Goal: Task Accomplishment & Management: Manage account settings

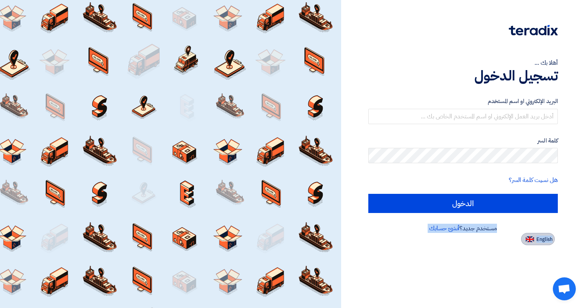
drag, startPoint x: 538, startPoint y: 228, endPoint x: 532, endPoint y: 242, distance: 14.9
click at [532, 242] on div "مستخدم جديد؟ أنشئ حسابك English" at bounding box center [462, 233] width 189 height 21
click at [532, 242] on button "English" at bounding box center [538, 239] width 34 height 12
type input "Sign in"
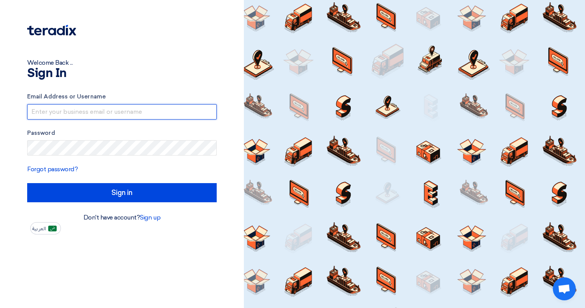
click at [119, 117] on input "text" at bounding box center [121, 111] width 189 height 15
type input "[EMAIL_ADDRESS][DOMAIN_NAME]"
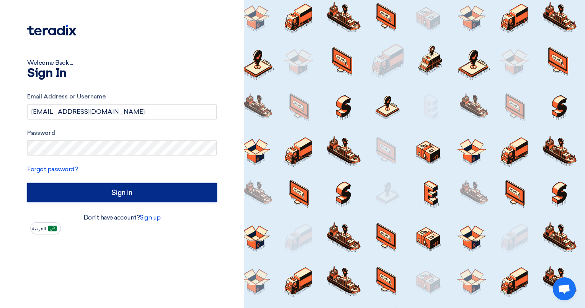
click at [83, 191] on input "Sign in" at bounding box center [121, 192] width 189 height 19
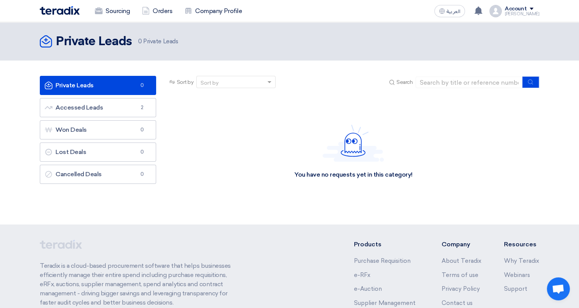
click at [522, 11] on div "Account" at bounding box center [516, 9] width 22 height 7
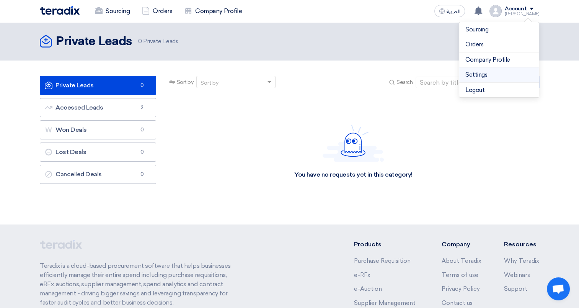
click at [477, 69] on li "Settings" at bounding box center [499, 74] width 80 height 15
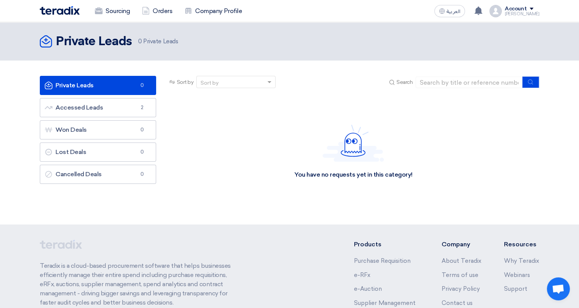
click at [526, 6] on div "Account" at bounding box center [516, 9] width 22 height 7
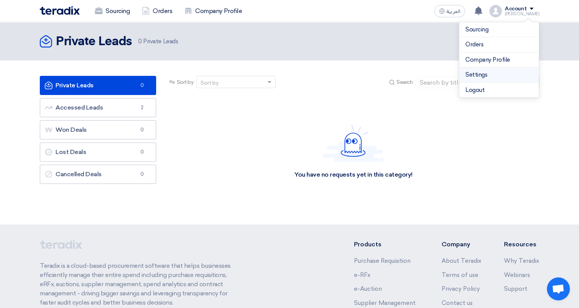
click at [481, 75] on link "Settings" at bounding box center [498, 74] width 67 height 9
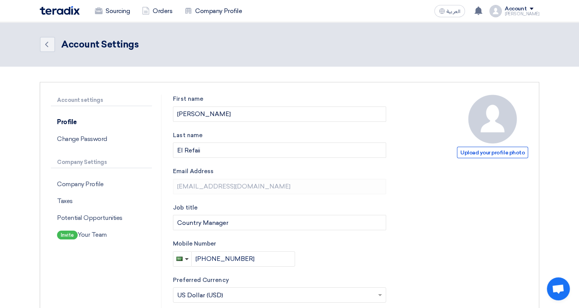
click at [526, 6] on div "Account" at bounding box center [516, 9] width 22 height 7
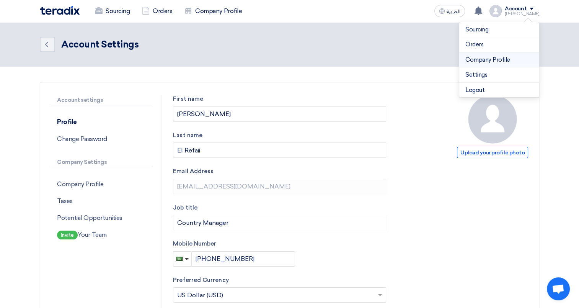
click at [484, 64] on link "Company Profile" at bounding box center [498, 59] width 67 height 9
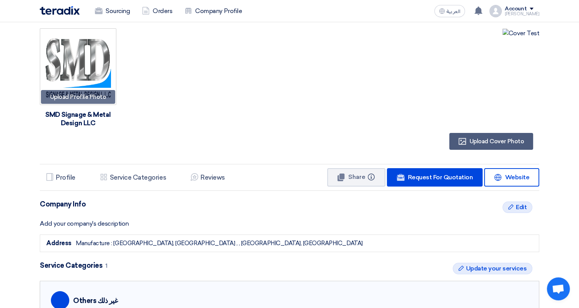
click at [522, 13] on div "[PERSON_NAME]" at bounding box center [522, 14] width 34 height 4
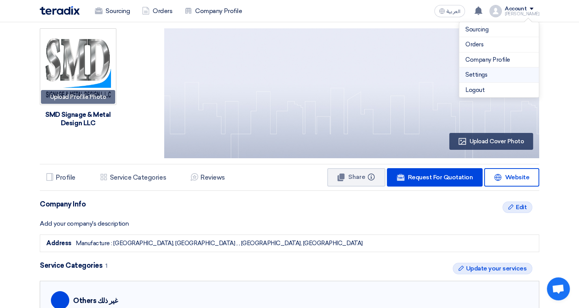
click at [476, 72] on link "Settings" at bounding box center [498, 74] width 67 height 9
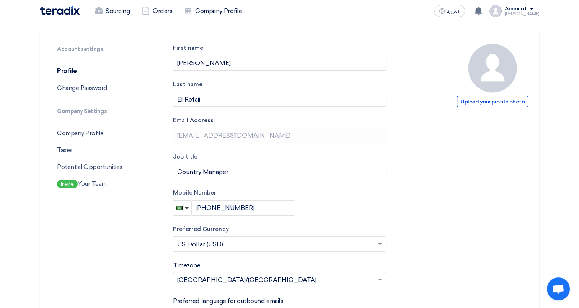
scroll to position [46, 0]
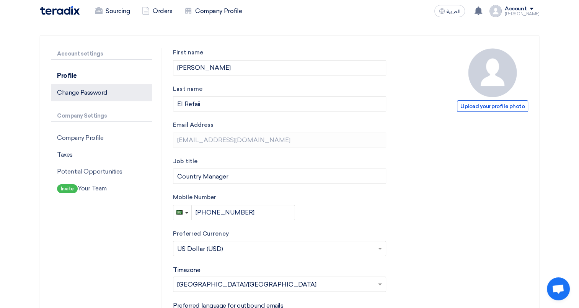
click at [74, 89] on p "Change Password" at bounding box center [101, 92] width 101 height 17
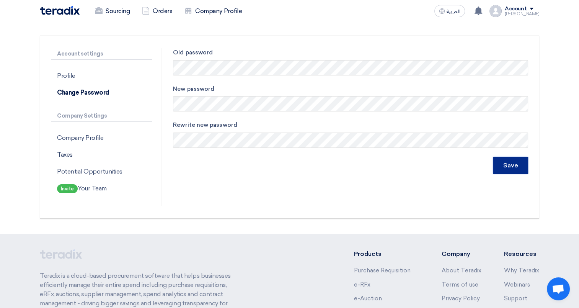
click at [508, 170] on input "Save" at bounding box center [510, 165] width 35 height 17
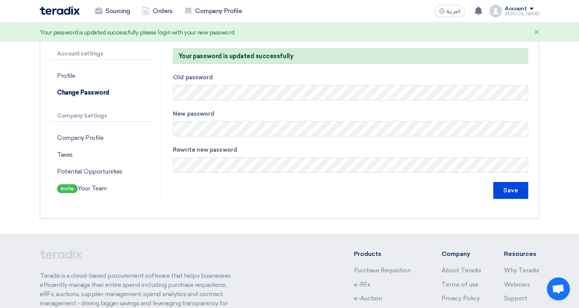
click at [513, 10] on div "Account" at bounding box center [516, 9] width 22 height 7
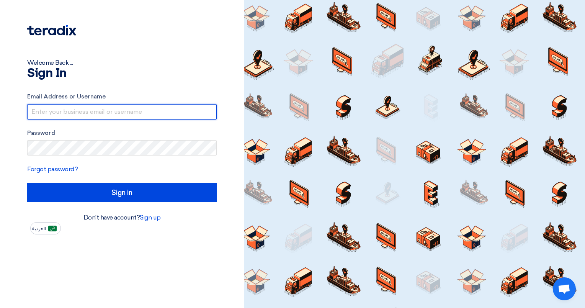
click at [161, 115] on input "text" at bounding box center [121, 111] width 189 height 15
type input "[EMAIL_ADDRESS][DOMAIN_NAME]"
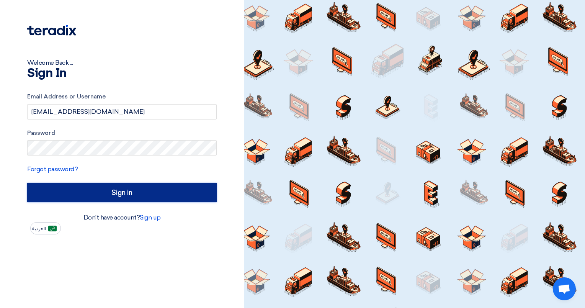
click at [127, 191] on input "Sign in" at bounding box center [121, 192] width 189 height 19
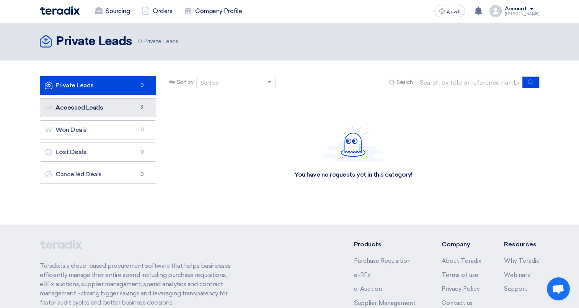
click at [103, 110] on link "Accessed Leads Accessed Leads 2" at bounding box center [98, 107] width 116 height 19
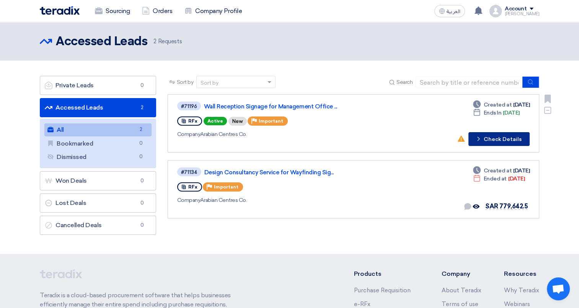
click at [508, 140] on button "Check details Check Details" at bounding box center [498, 139] width 61 height 14
click at [520, 139] on button "Check details Check Details" at bounding box center [498, 139] width 61 height 14
click at [519, 7] on div "Account" at bounding box center [516, 9] width 22 height 7
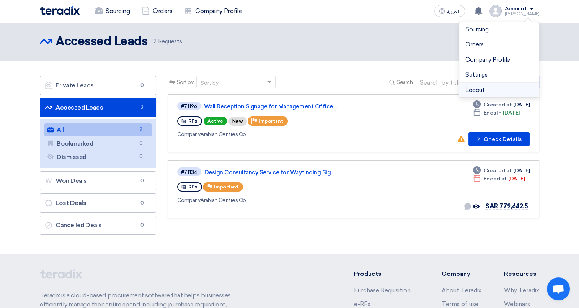
click at [489, 93] on li "Logout" at bounding box center [499, 90] width 80 height 15
